Goal: Task Accomplishment & Management: Manage account settings

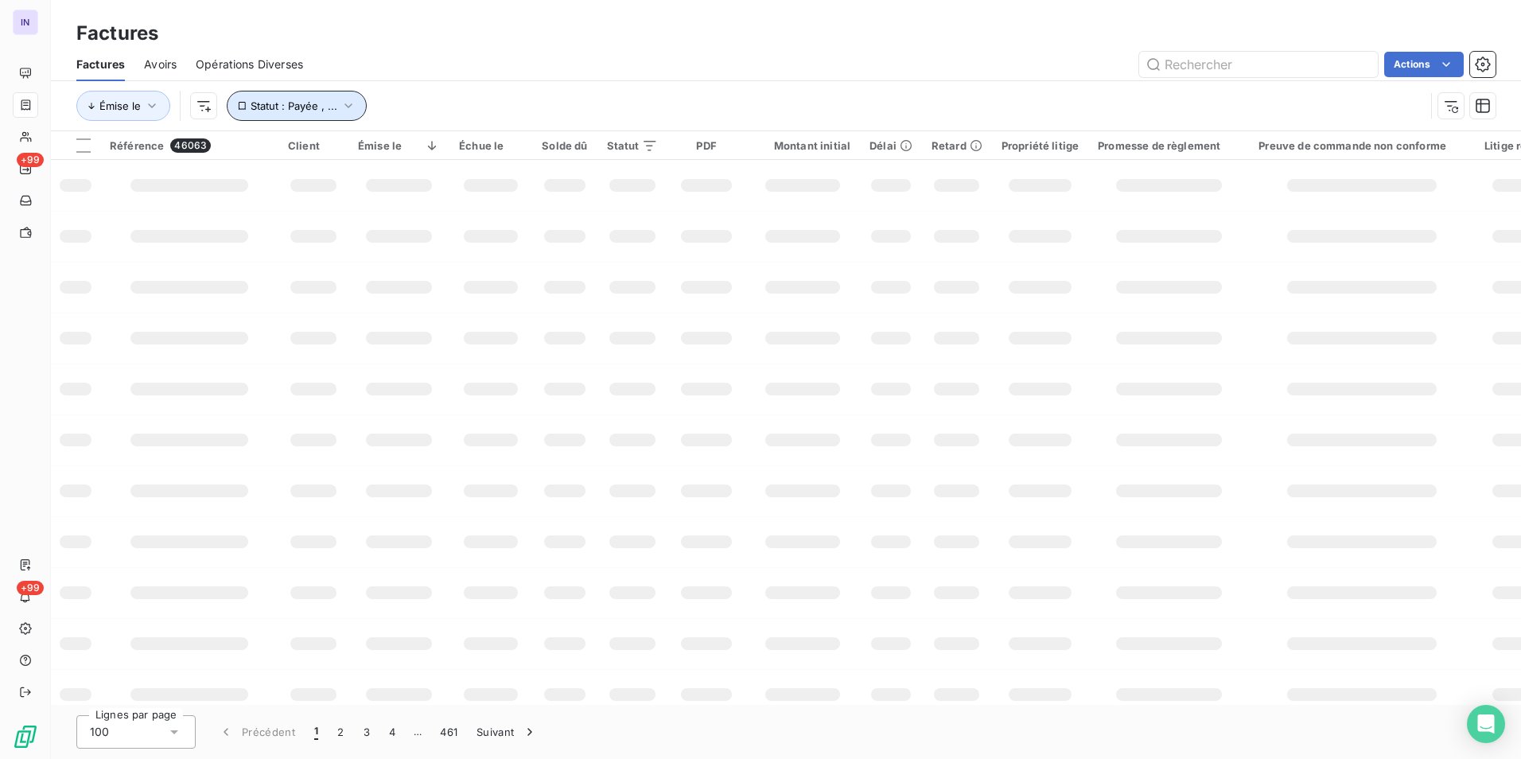
click at [280, 102] on span "Statut : Payée , ..." at bounding box center [294, 105] width 87 height 13
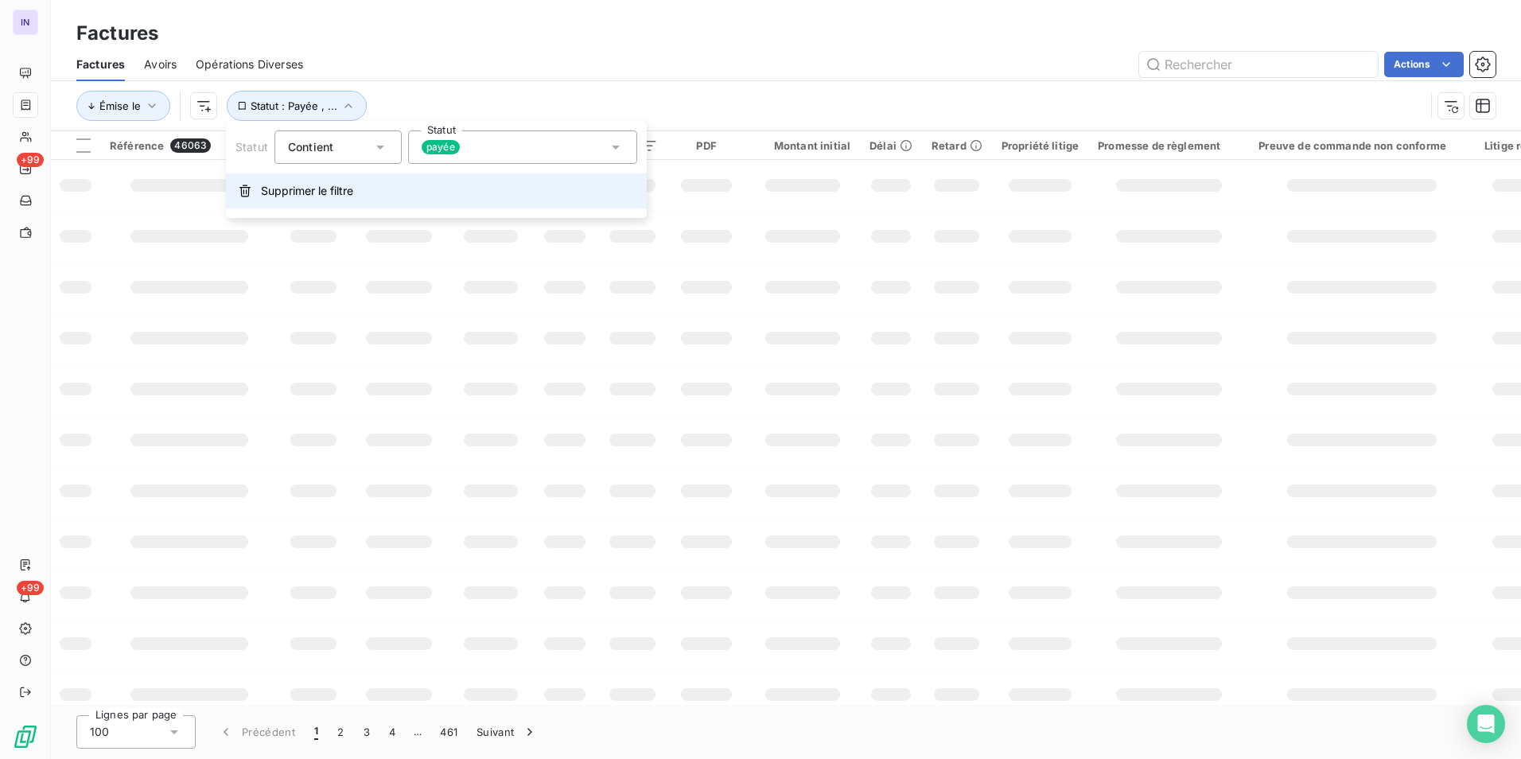
click at [301, 193] on span "Supprimer le filtre" at bounding box center [307, 191] width 92 height 16
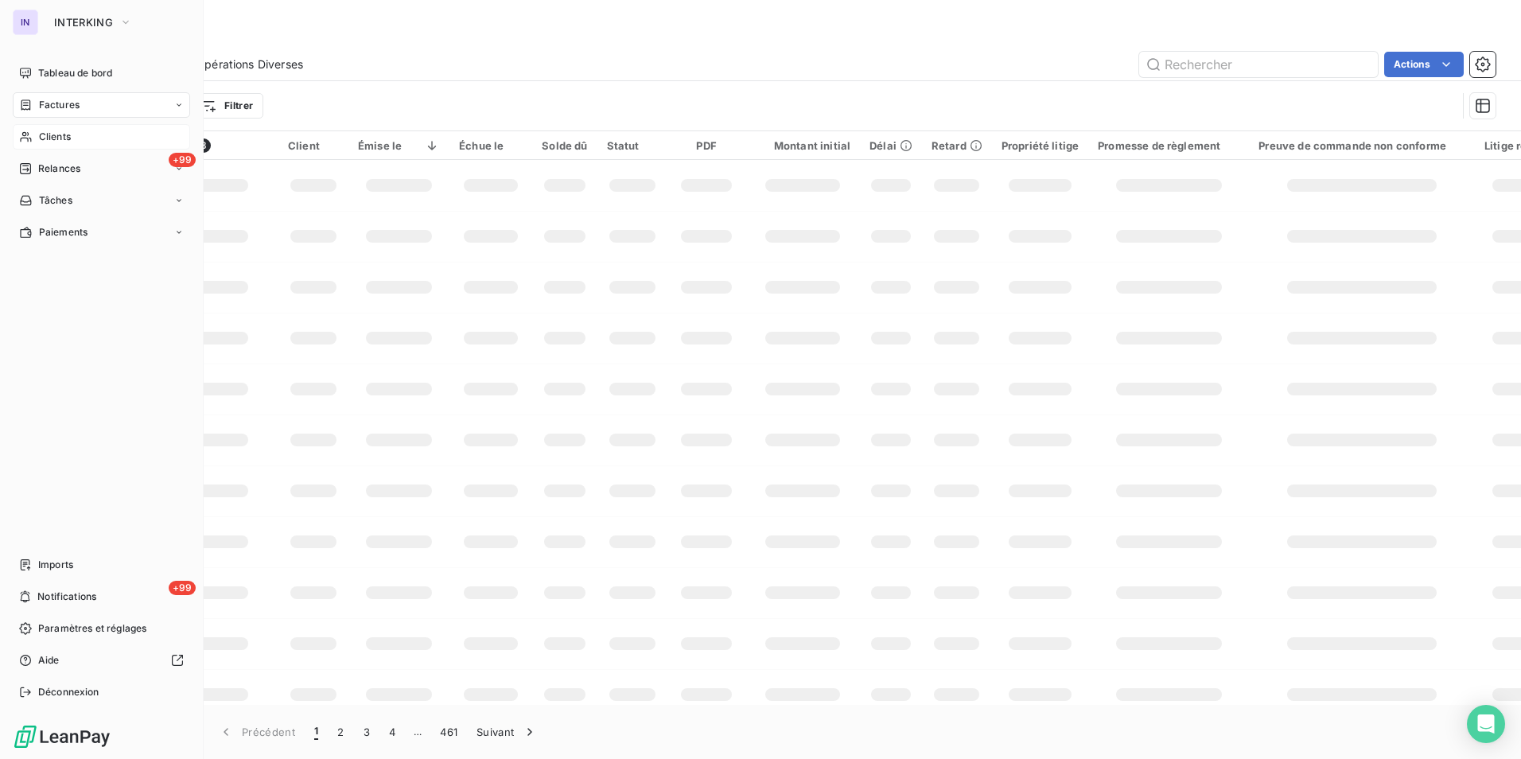
click at [53, 141] on span "Clients" at bounding box center [55, 137] width 32 height 14
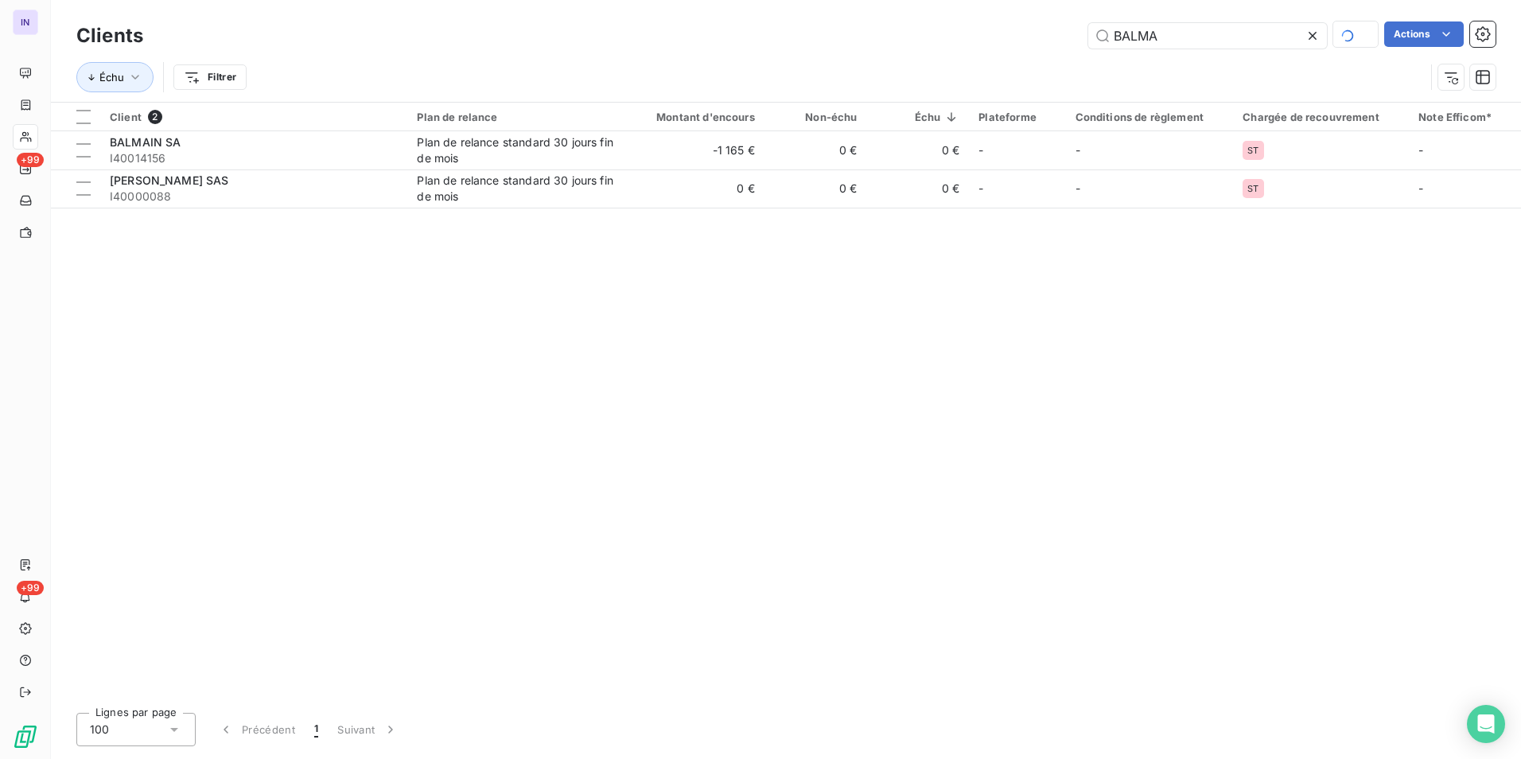
drag, startPoint x: 1166, startPoint y: 33, endPoint x: 1000, endPoint y: 30, distance: 166.3
click at [1000, 30] on div "BALMA Actions" at bounding box center [828, 35] width 1333 height 28
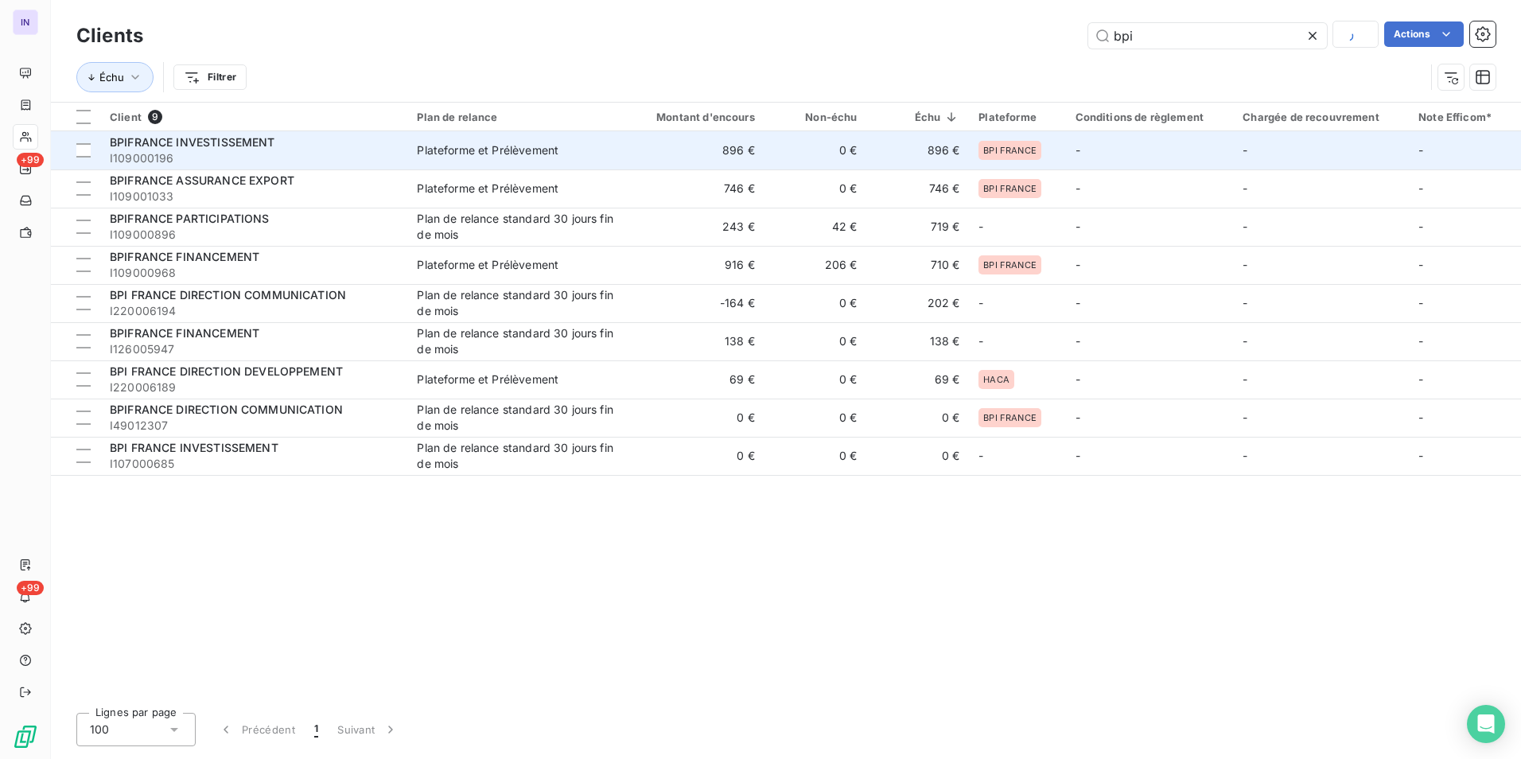
type input "bpi"
click at [549, 155] on div "Plateforme et Prélèvement" at bounding box center [488, 150] width 142 height 16
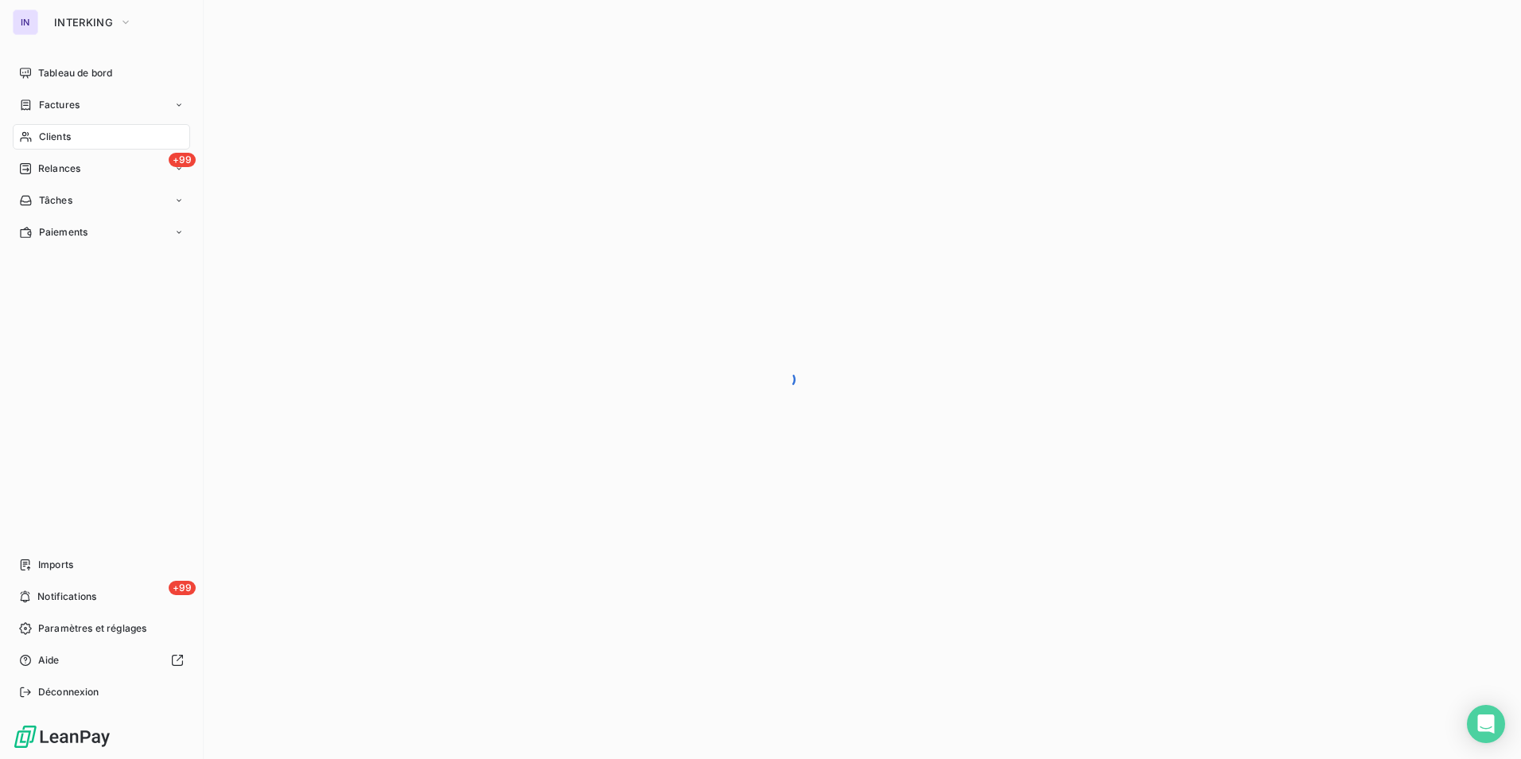
click at [74, 141] on div "Clients" at bounding box center [101, 136] width 177 height 25
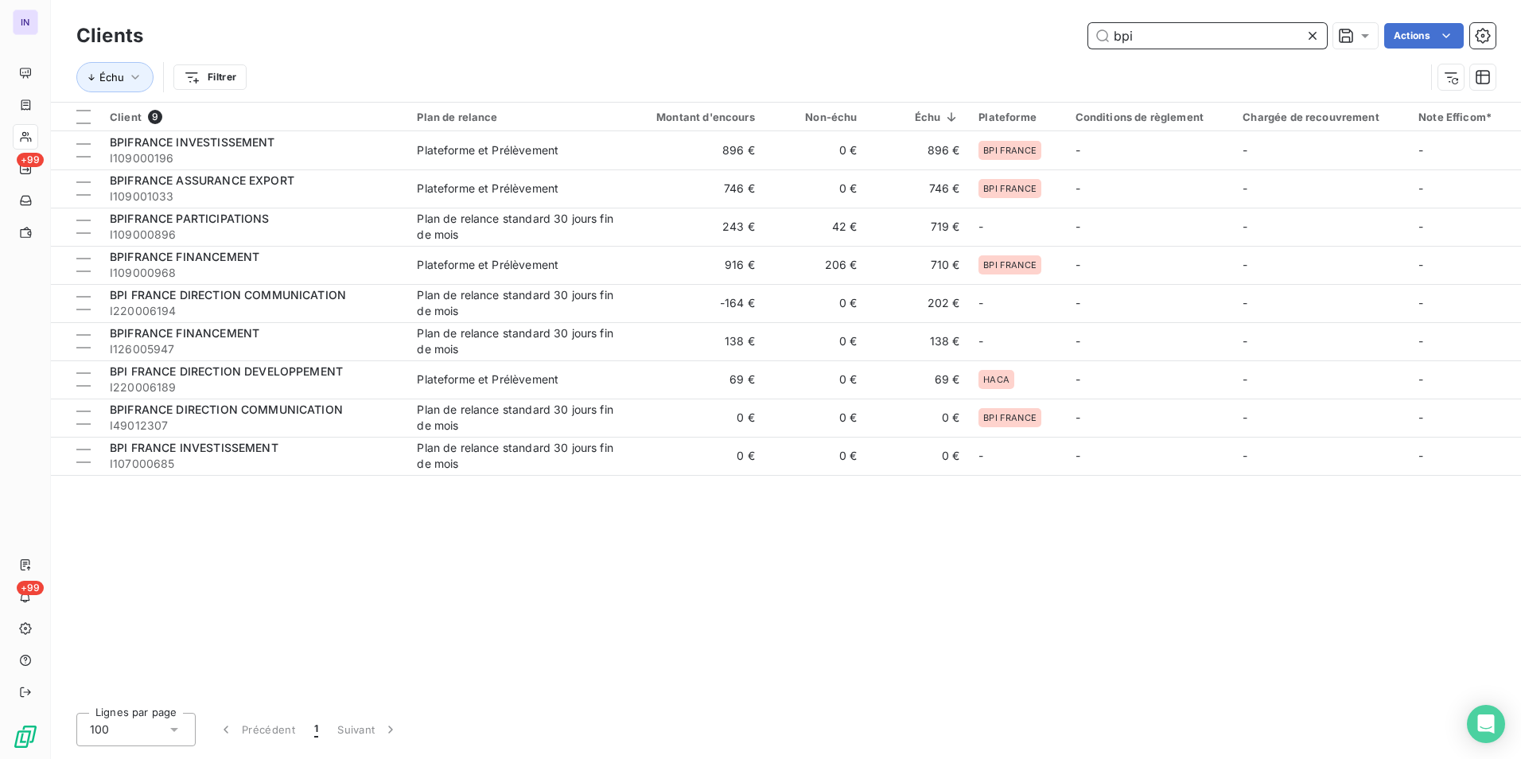
drag, startPoint x: 1142, startPoint y: 40, endPoint x: 1074, endPoint y: 33, distance: 68.7
click at [1074, 33] on div "bpi Actions" at bounding box center [828, 35] width 1333 height 25
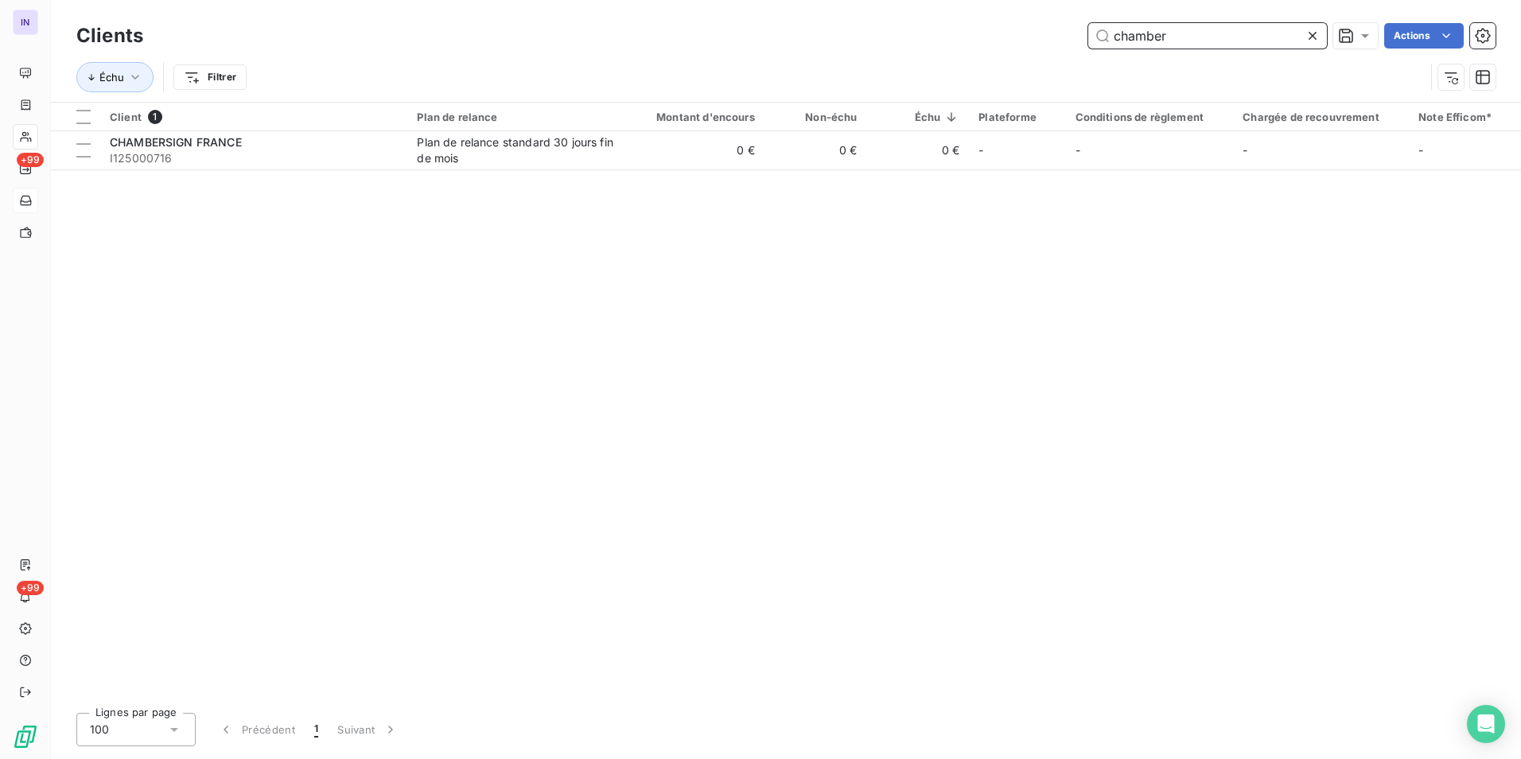
type input "chamber"
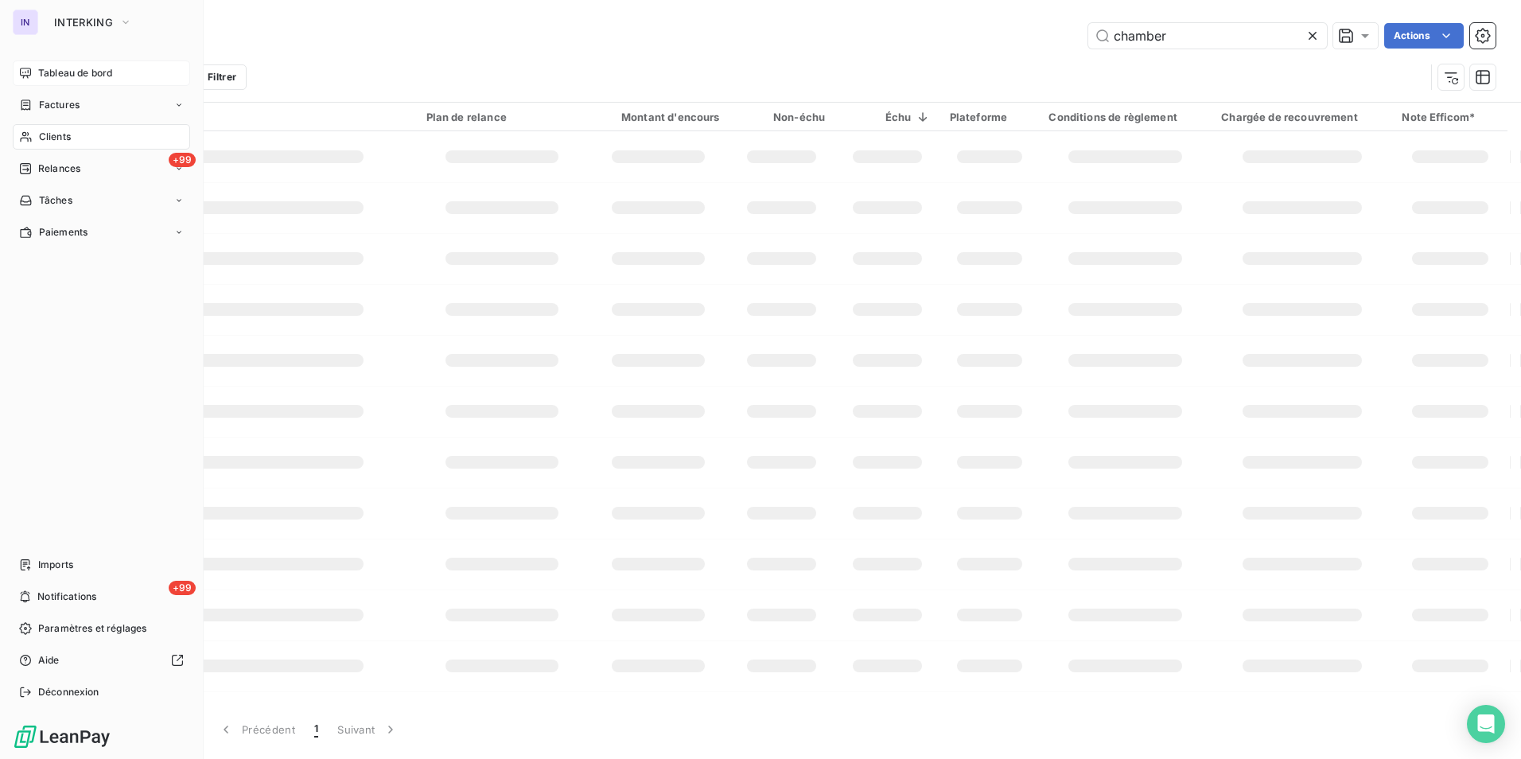
click at [72, 77] on span "Tableau de bord" at bounding box center [75, 73] width 74 height 14
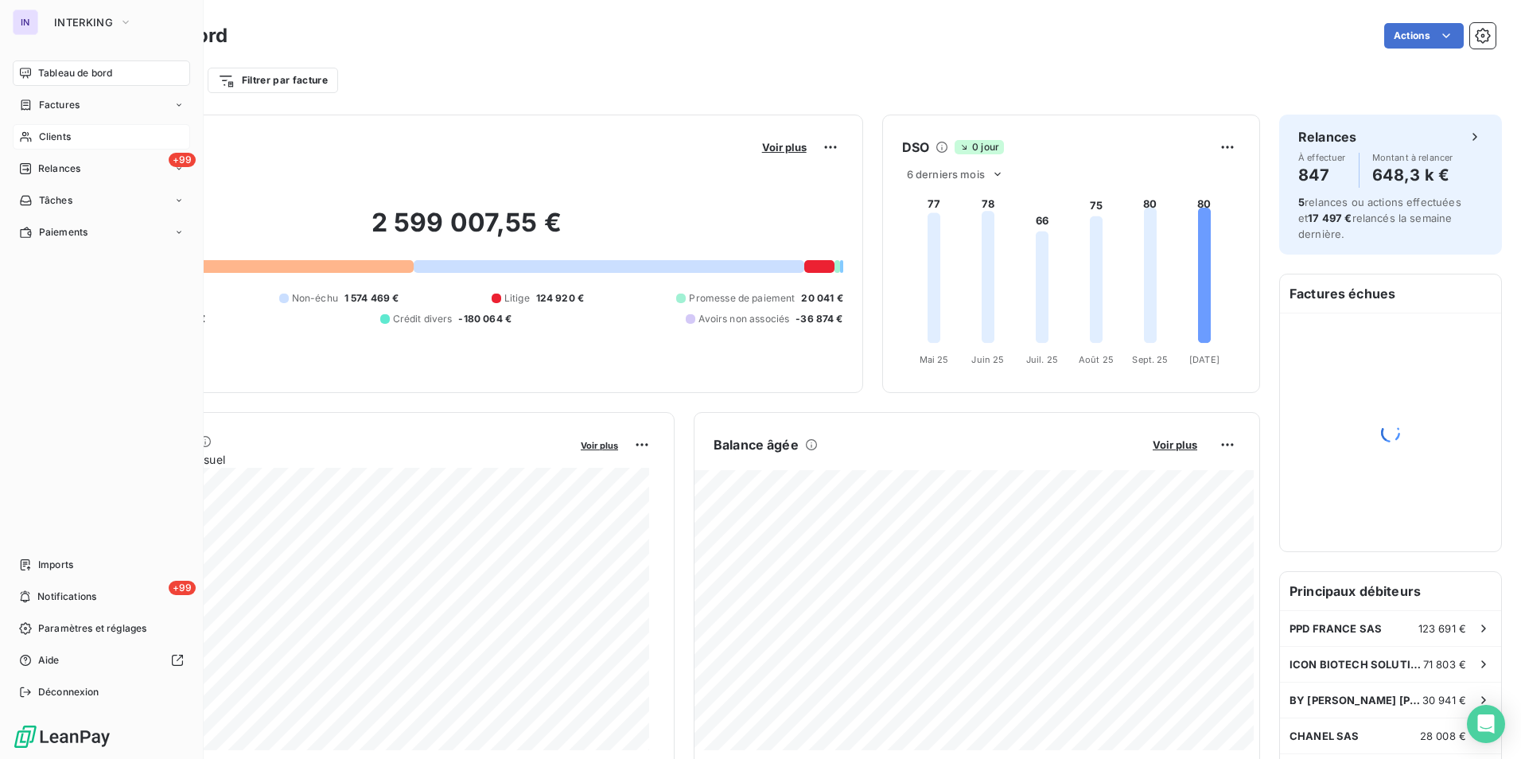
click at [56, 140] on span "Clients" at bounding box center [55, 137] width 32 height 14
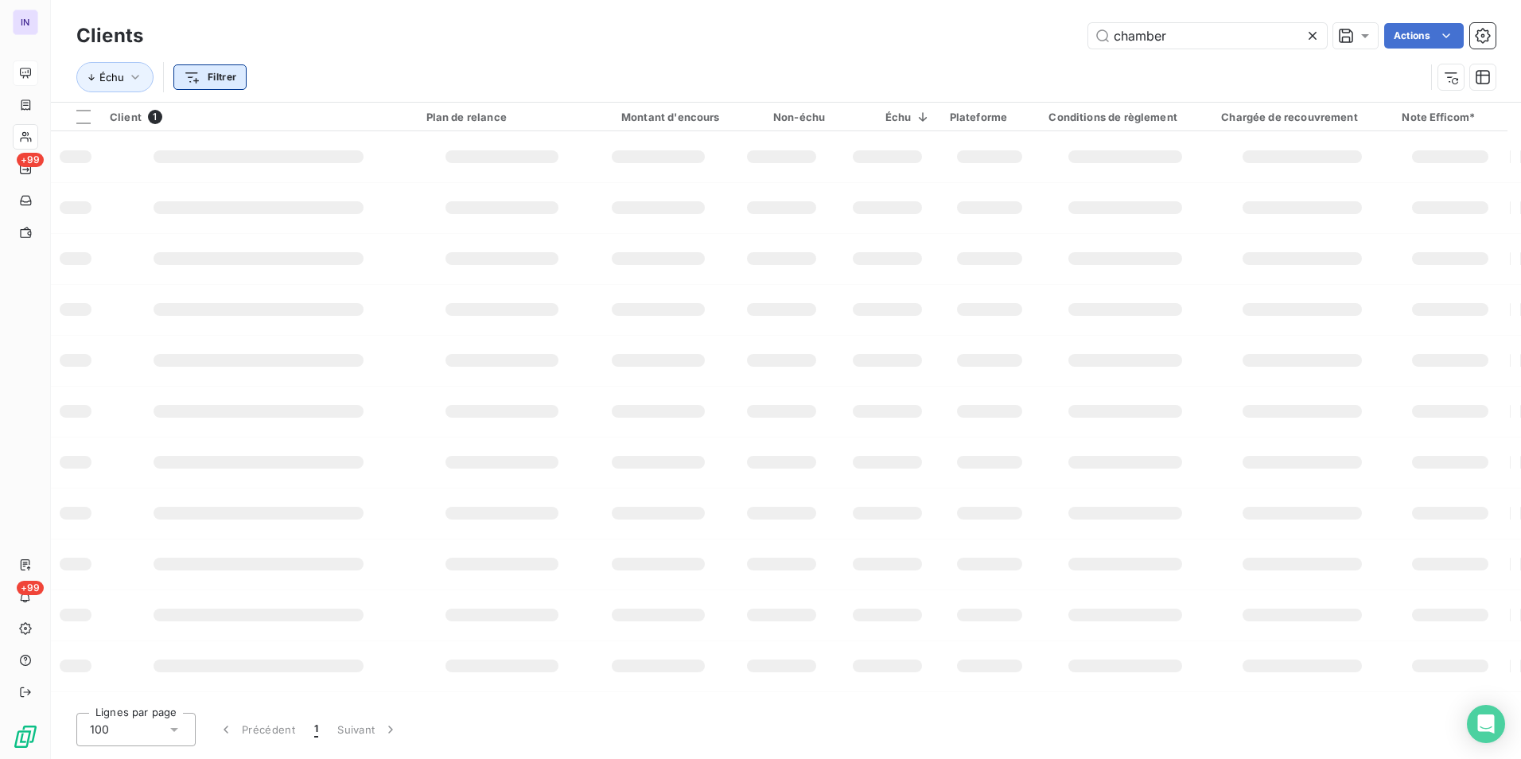
click at [229, 78] on html "IN +99 +99 Clients chamber Actions Échu Filtrer Client 1 Plan de relance Montan…" at bounding box center [760, 379] width 1521 height 759
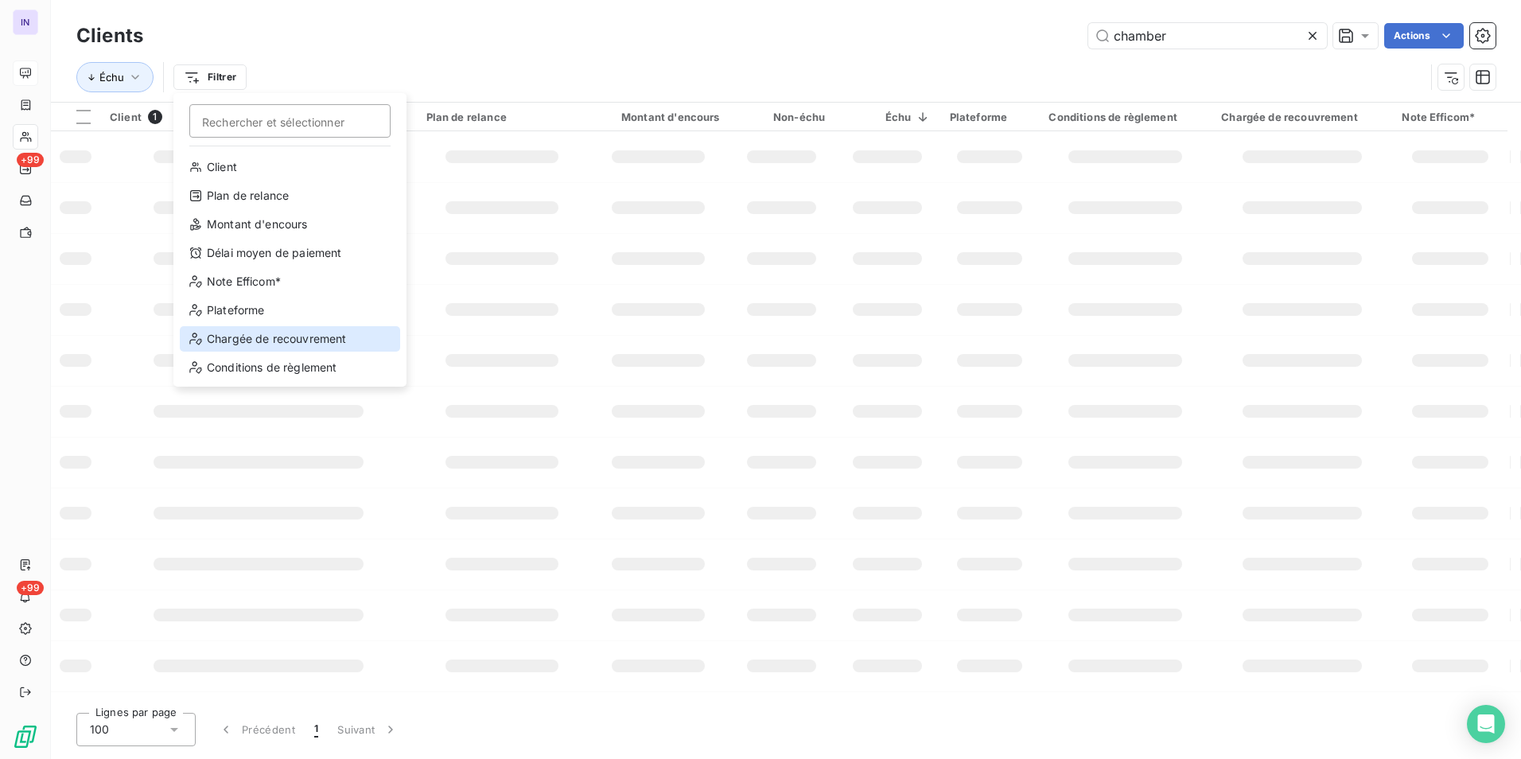
click at [264, 338] on div "Chargée de recouvrement" at bounding box center [290, 338] width 220 height 25
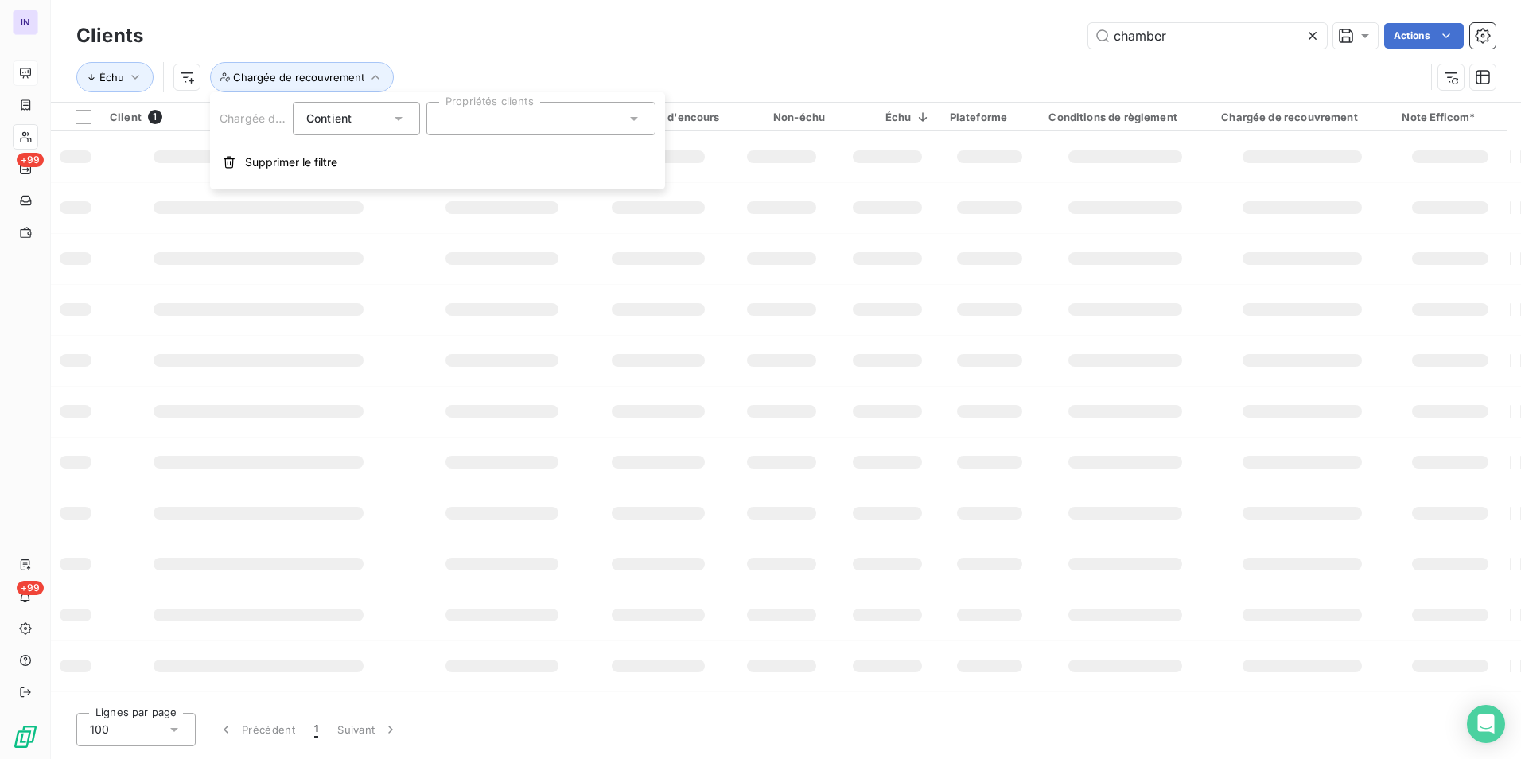
click at [460, 111] on div at bounding box center [540, 118] width 229 height 33
click at [453, 259] on li "ST" at bounding box center [541, 263] width 223 height 32
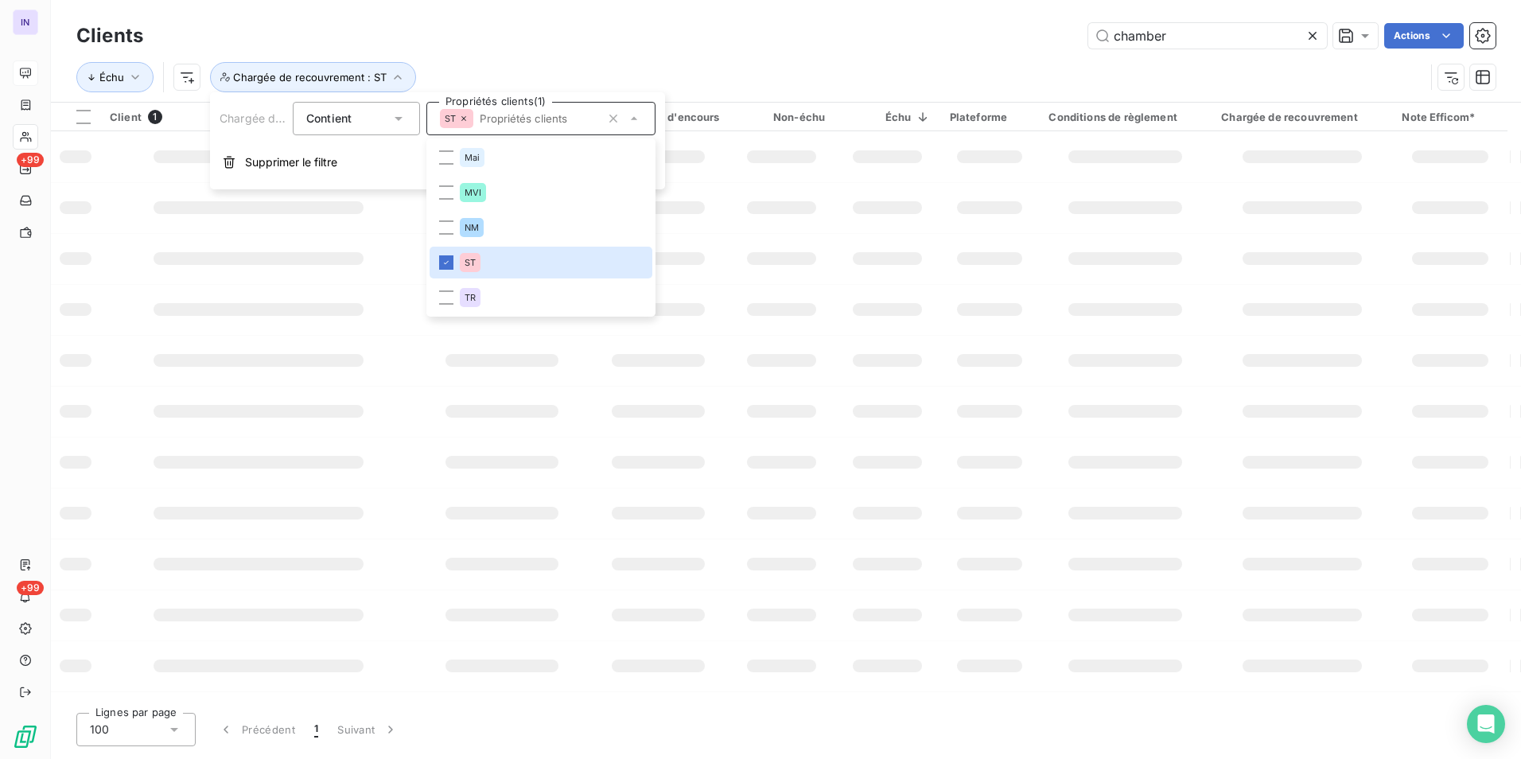
click at [822, 74] on div "Échu Chargée de recouvrement : ST" at bounding box center [750, 77] width 1349 height 30
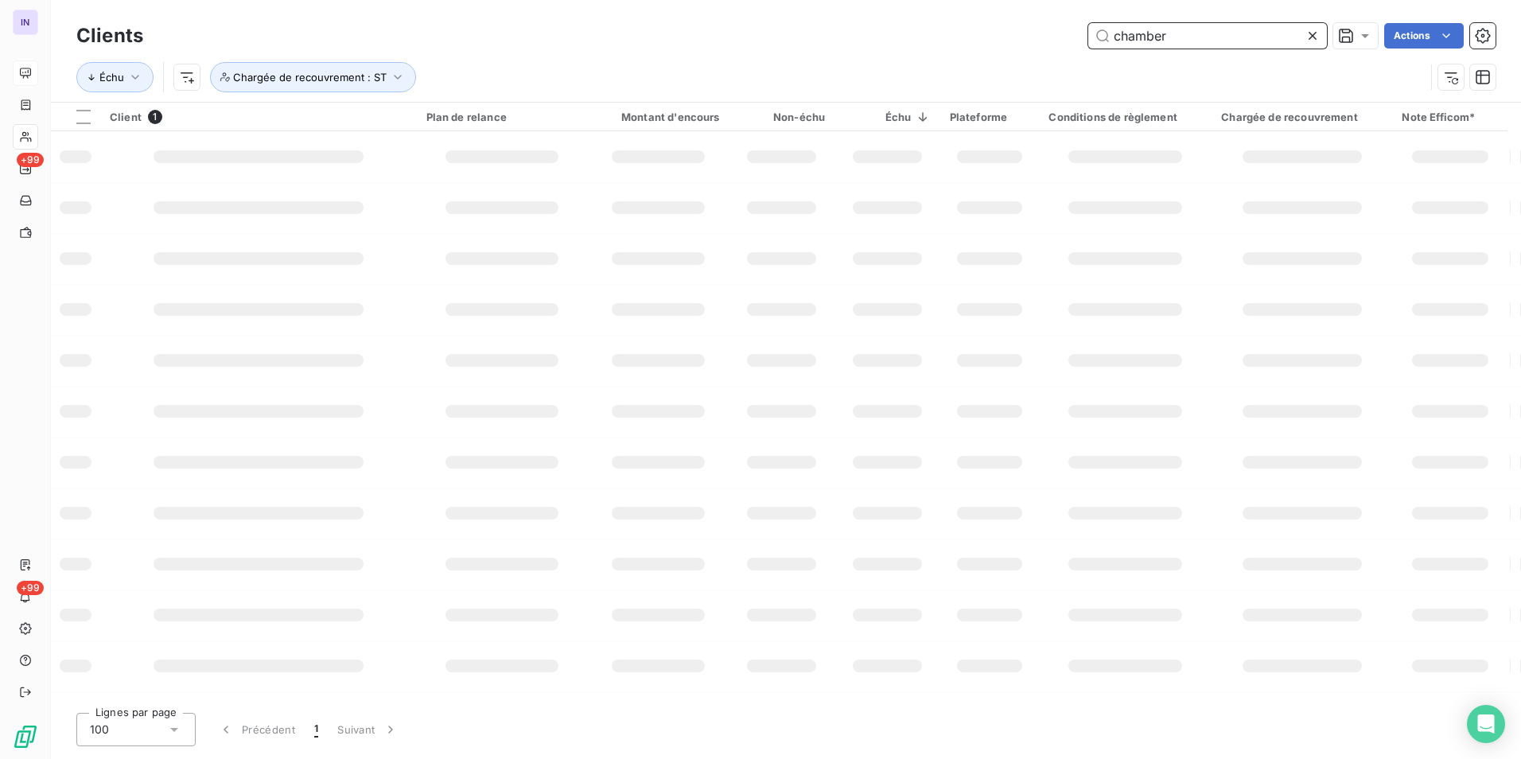
drag, startPoint x: 1111, startPoint y: 42, endPoint x: 1057, endPoint y: 35, distance: 54.6
click at [1057, 35] on div "chamber Actions" at bounding box center [828, 35] width 1333 height 25
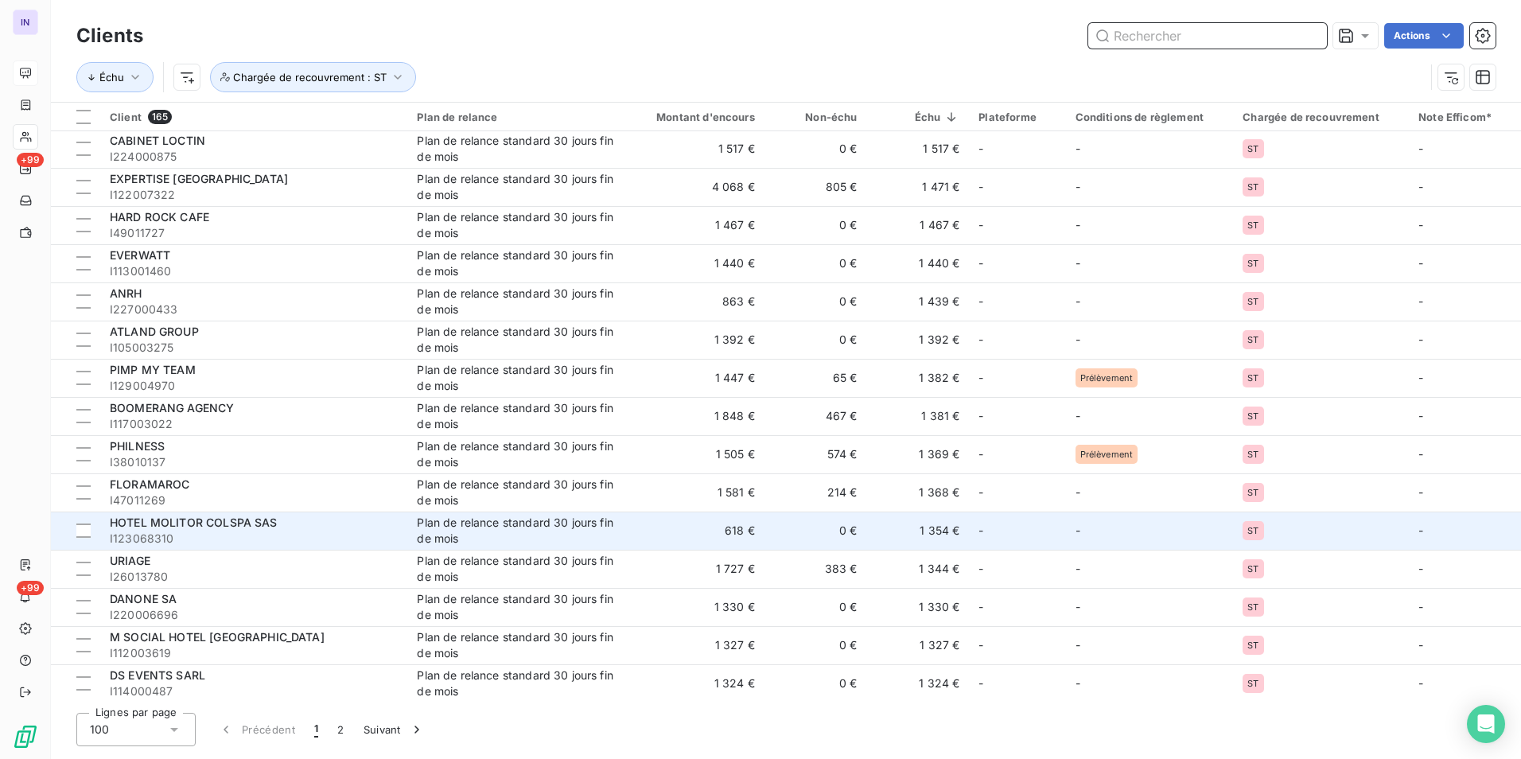
scroll to position [3251, 0]
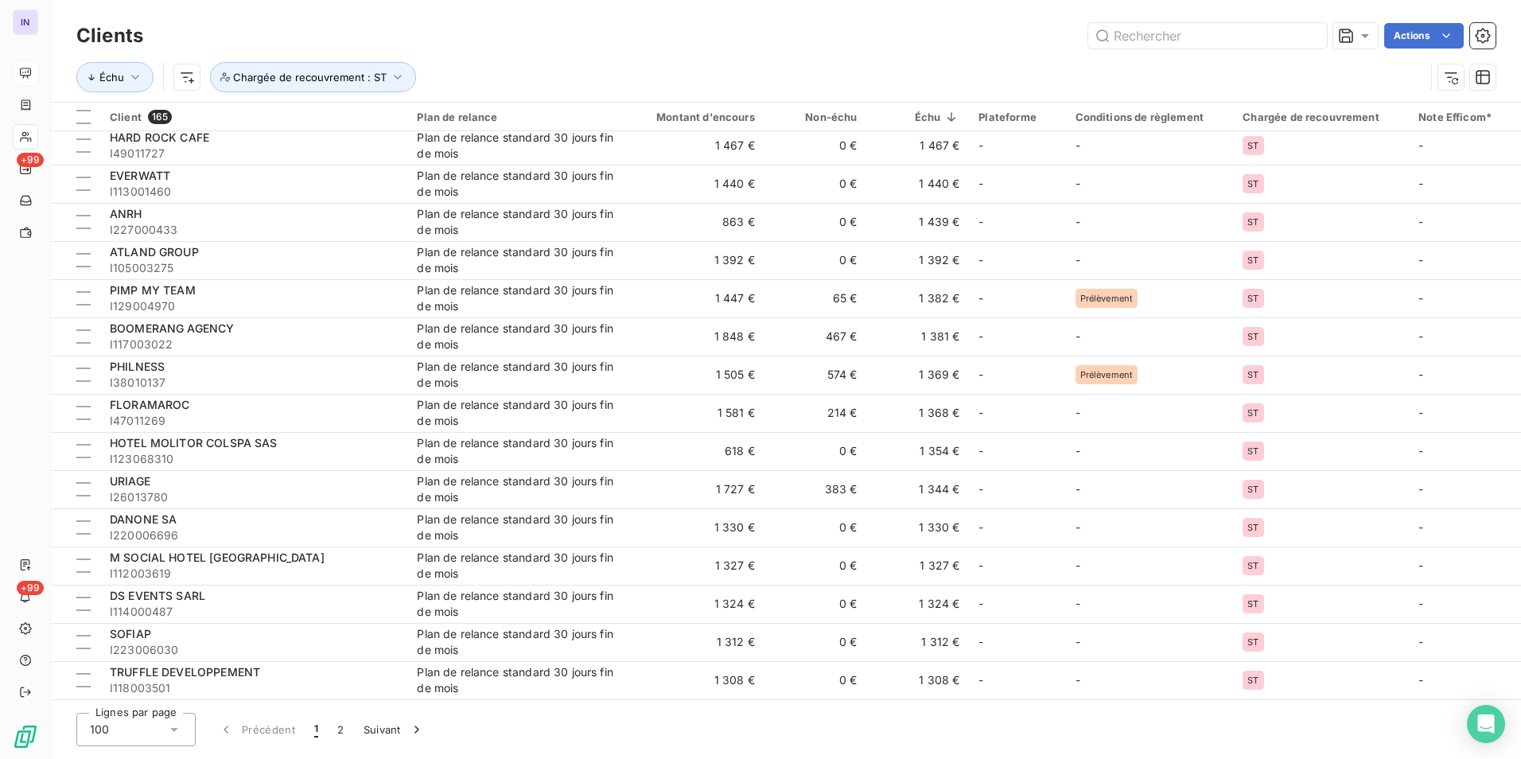
drag, startPoint x: 383, startPoint y: 730, endPoint x: 411, endPoint y: 704, distance: 37.7
click at [384, 730] on button "Suivant" at bounding box center [394, 729] width 80 height 33
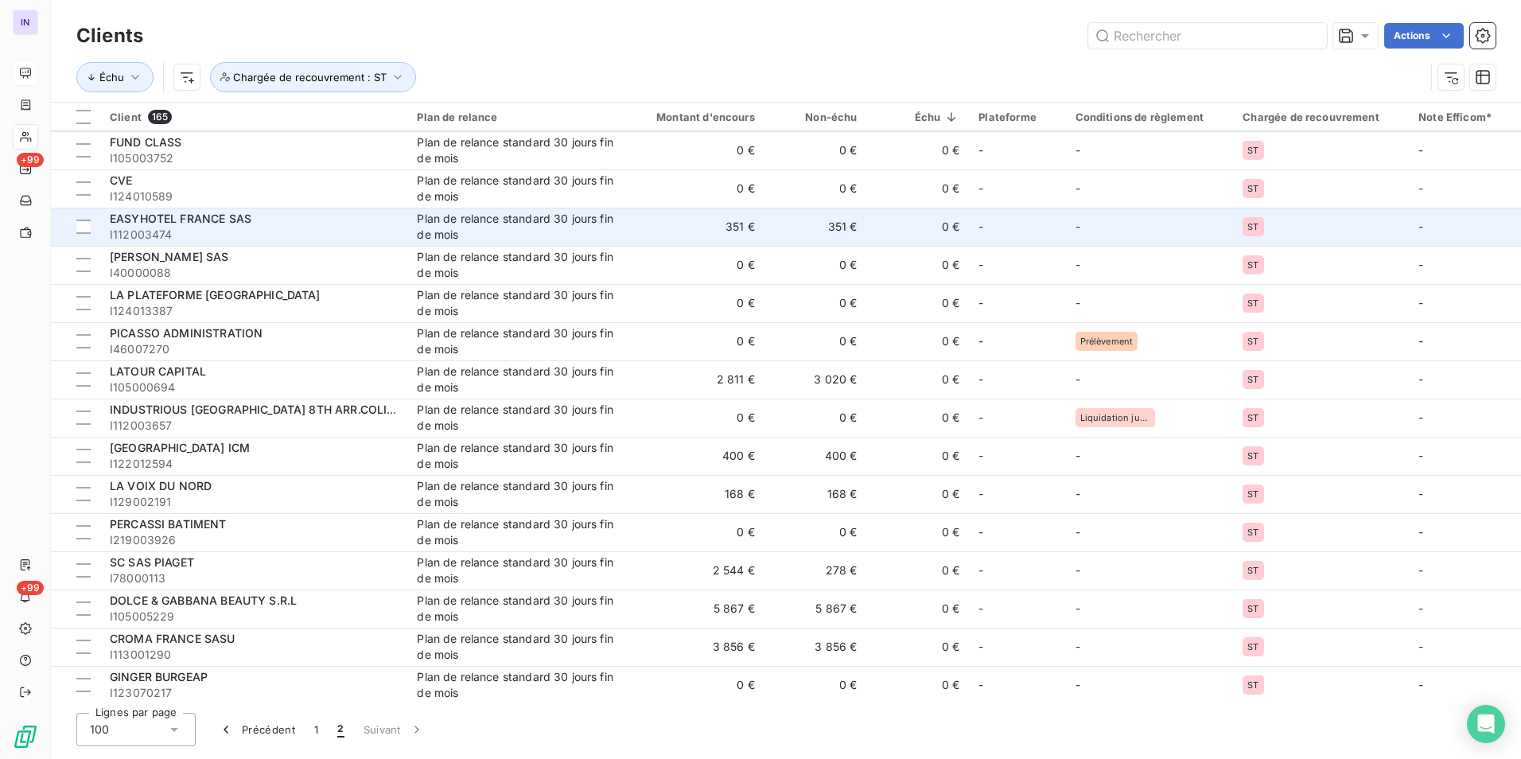
scroll to position [1914, 0]
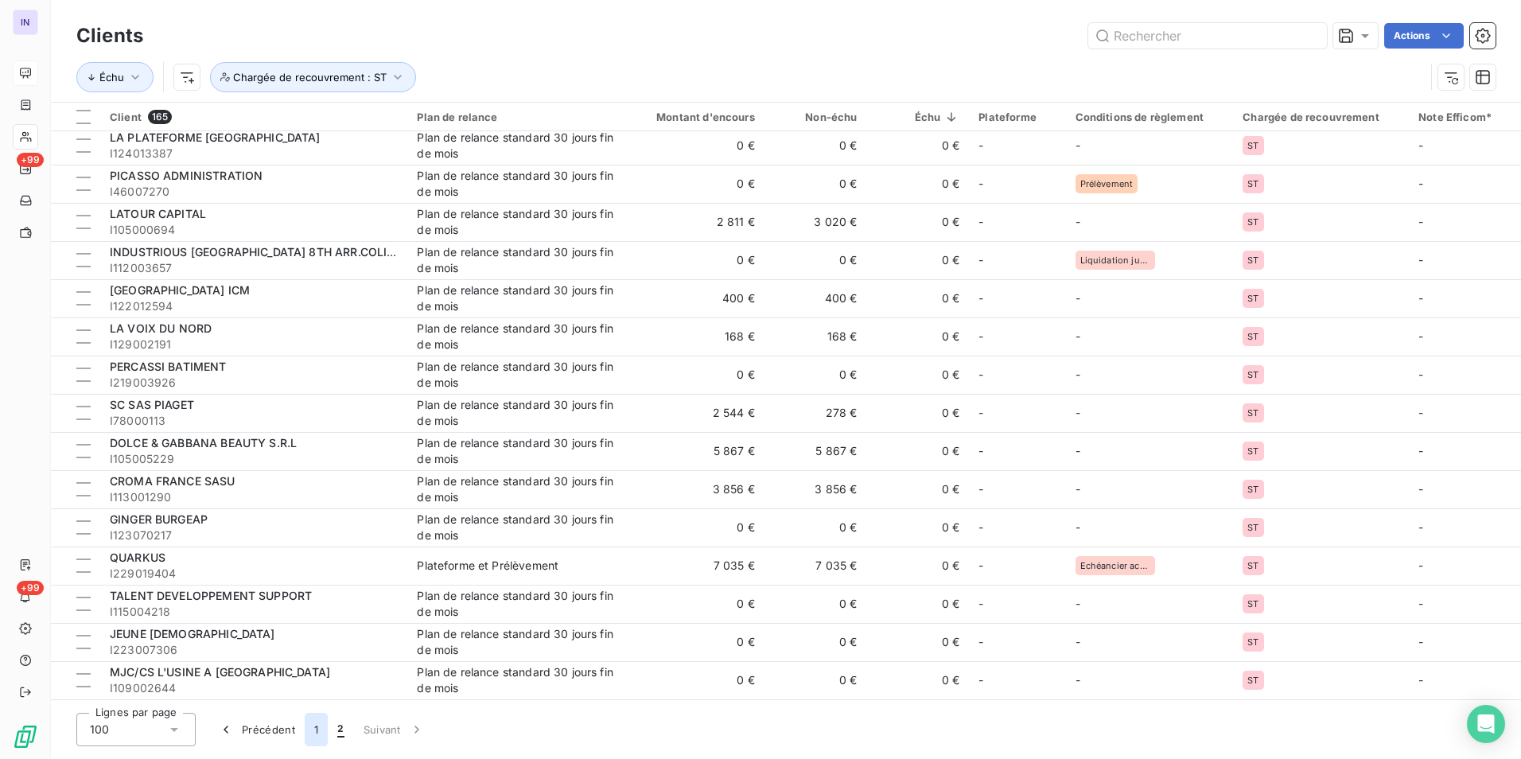
click at [317, 733] on button "1" at bounding box center [316, 729] width 23 height 33
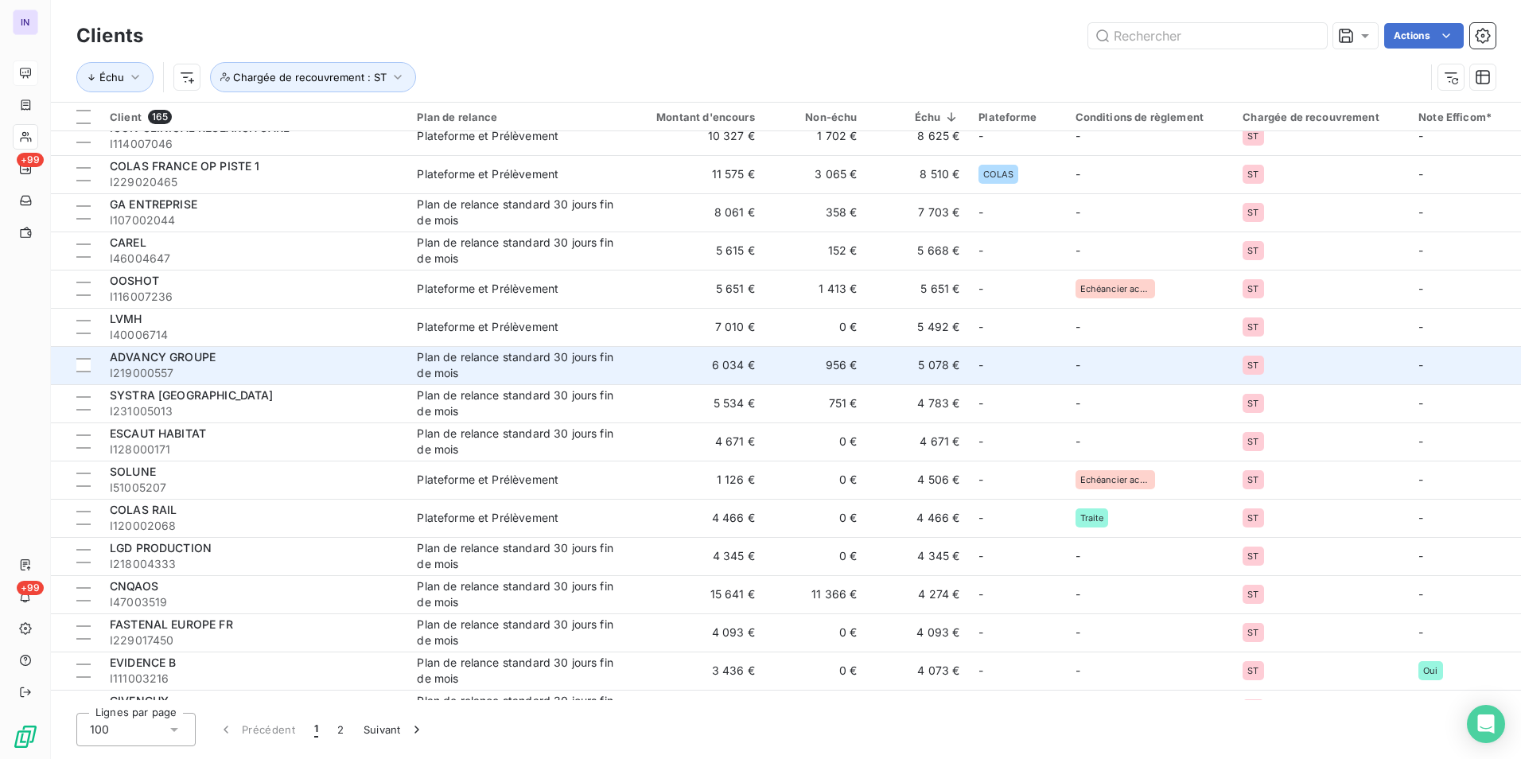
scroll to position [0, 0]
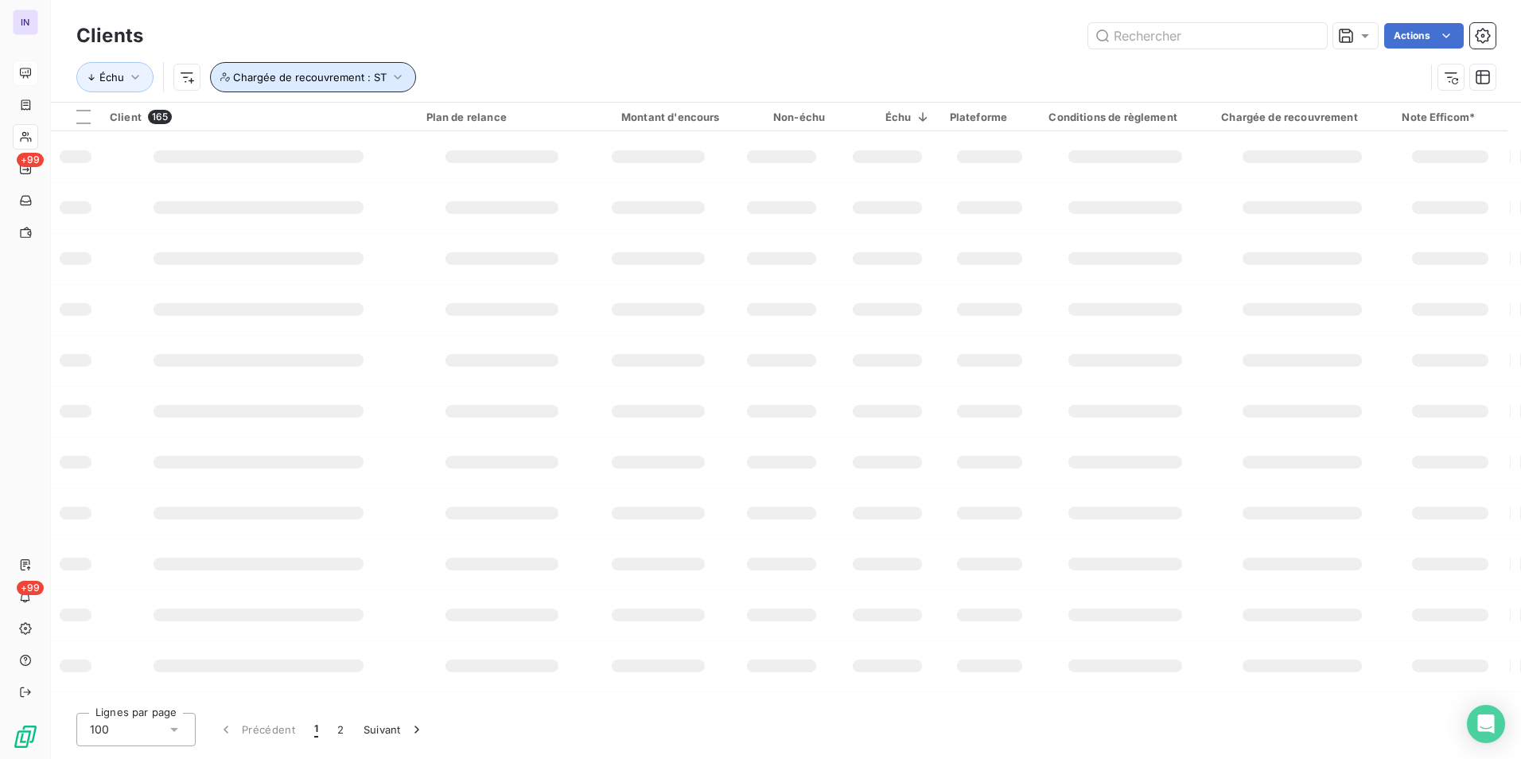
click at [317, 80] on span "Chargée de recouvrement : ST" at bounding box center [310, 77] width 154 height 13
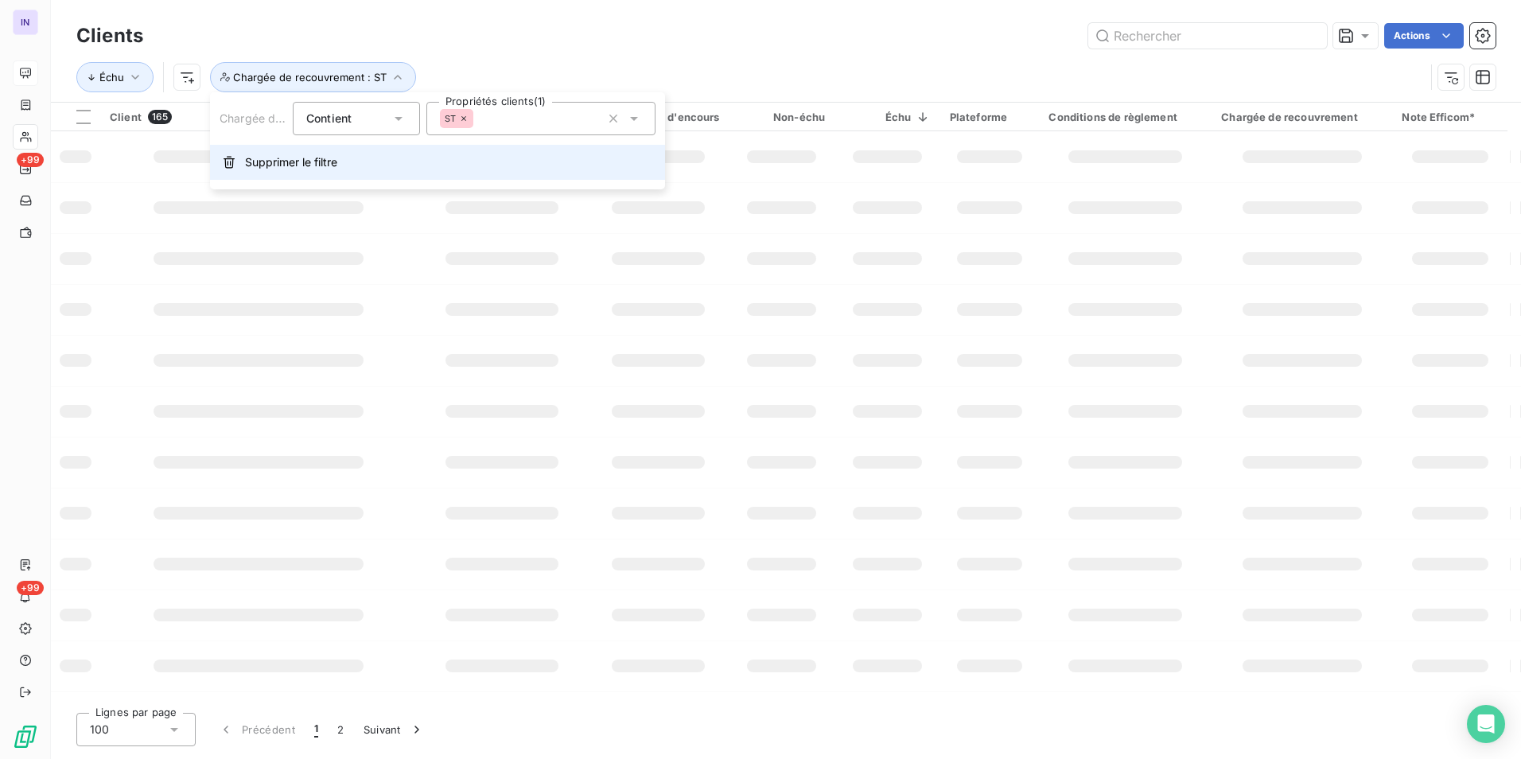
click at [306, 162] on span "Supprimer le filtre" at bounding box center [291, 162] width 92 height 16
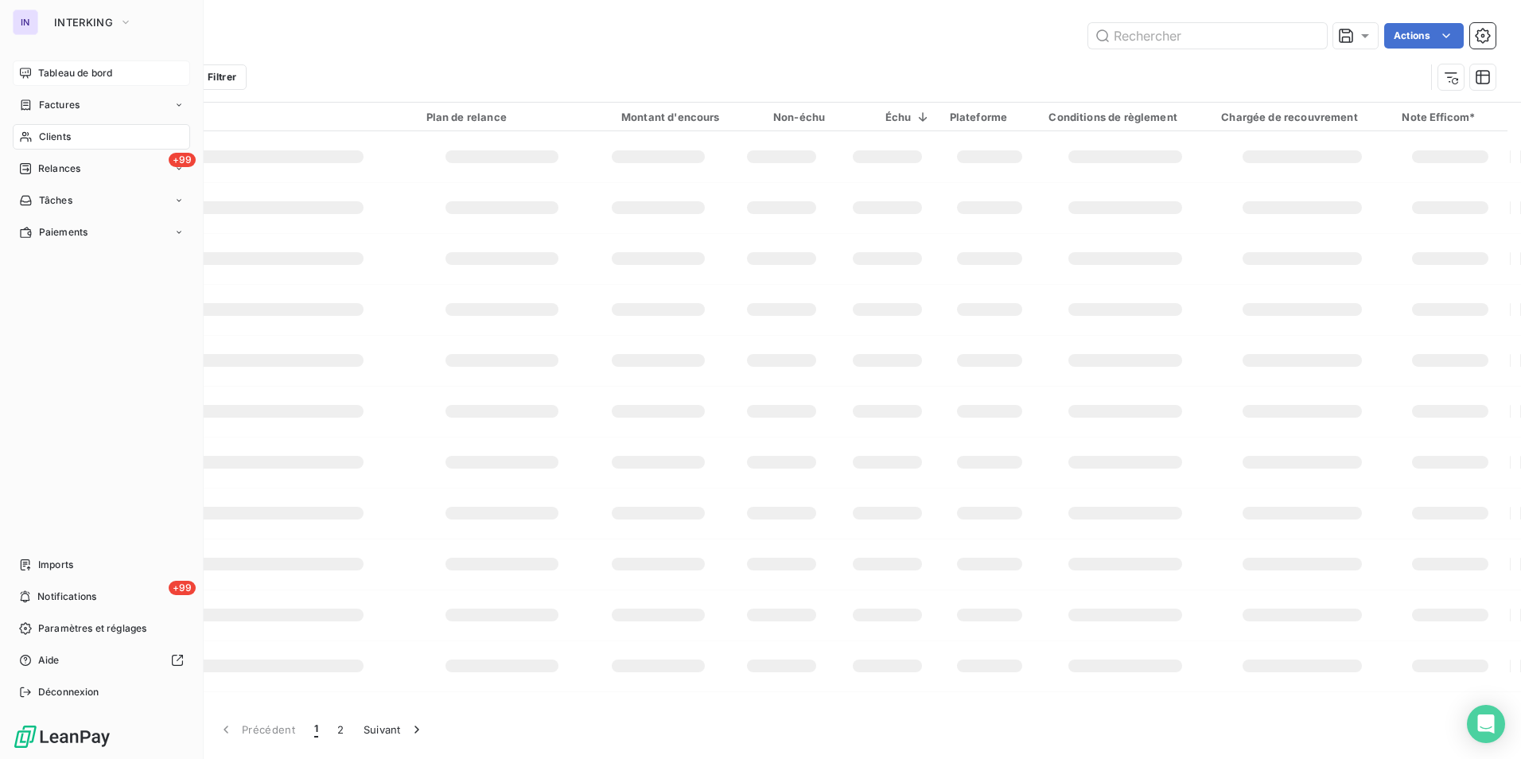
click at [58, 72] on span "Tableau de bord" at bounding box center [75, 73] width 74 height 14
